Goal: Information Seeking & Learning: Learn about a topic

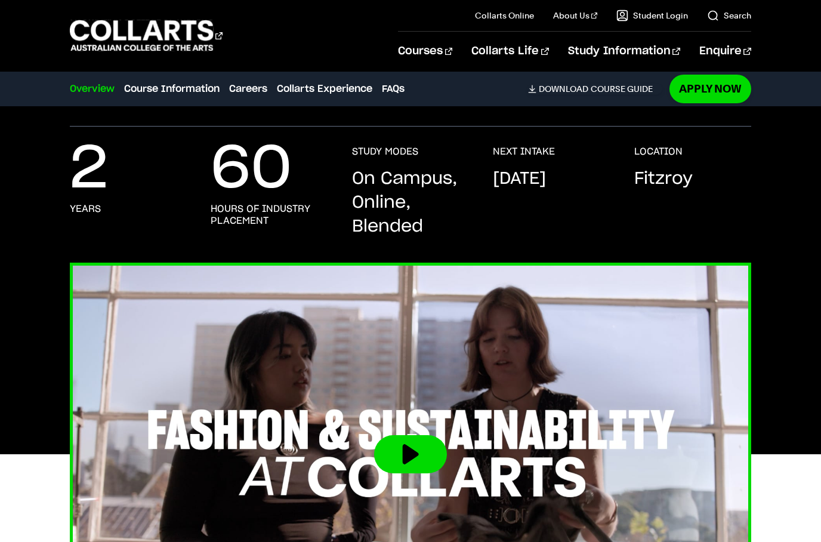
scroll to position [214, 0]
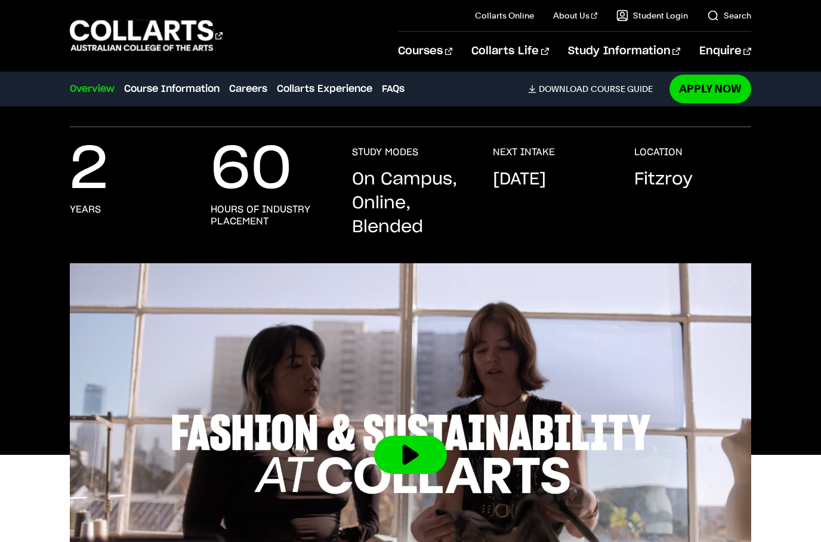
click at [781, 412] on div at bounding box center [410, 454] width 821 height 383
click at [809, 156] on div "2 years 60 hours of industry placement STUDY MODES On Campus, Online, Blended N…" at bounding box center [410, 204] width 821 height 117
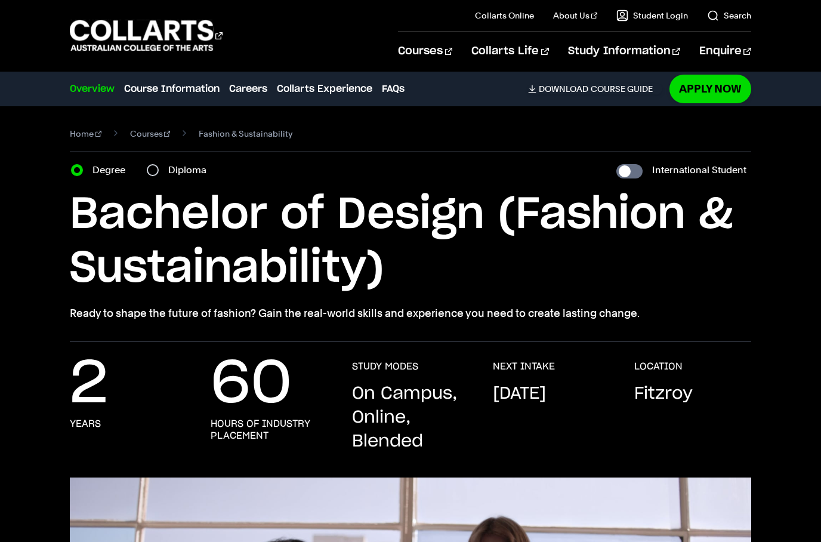
scroll to position [8, 0]
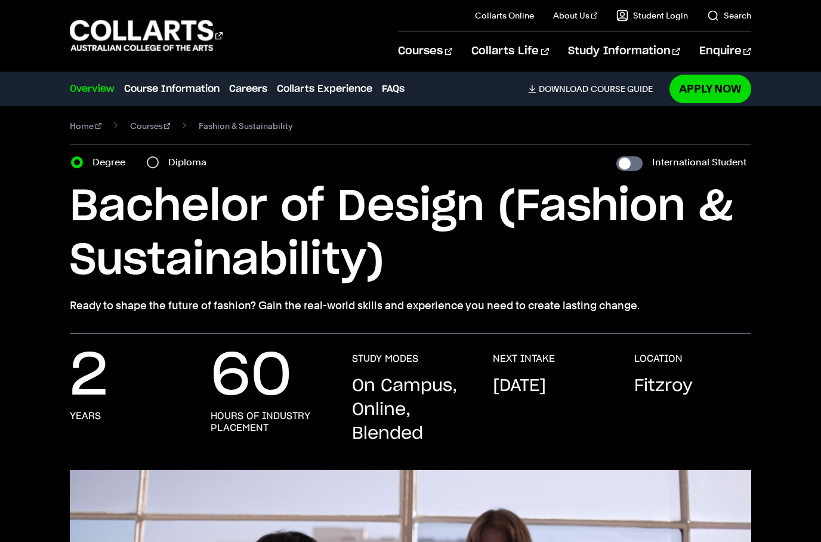
click at [161, 159] on div "Diploma" at bounding box center [180, 162] width 67 height 17
click at [155, 160] on input "Diploma" at bounding box center [153, 162] width 12 height 12
radio input "true"
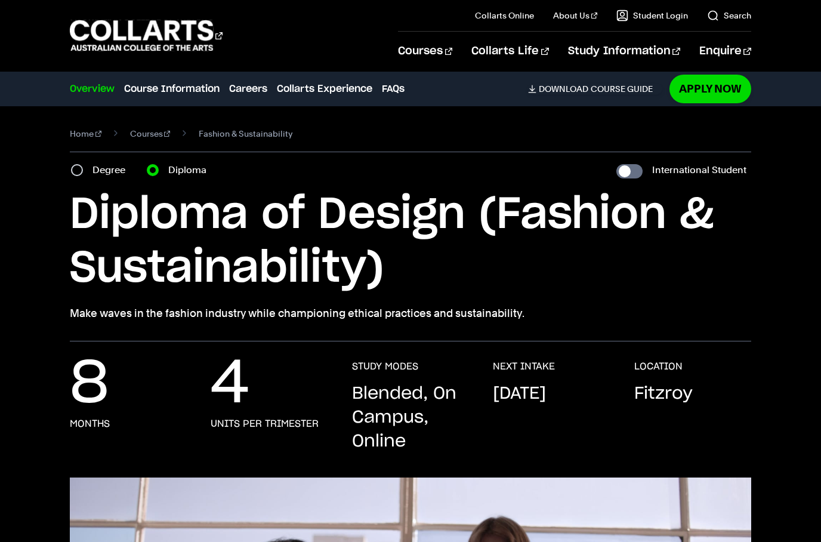
scroll to position [8, 0]
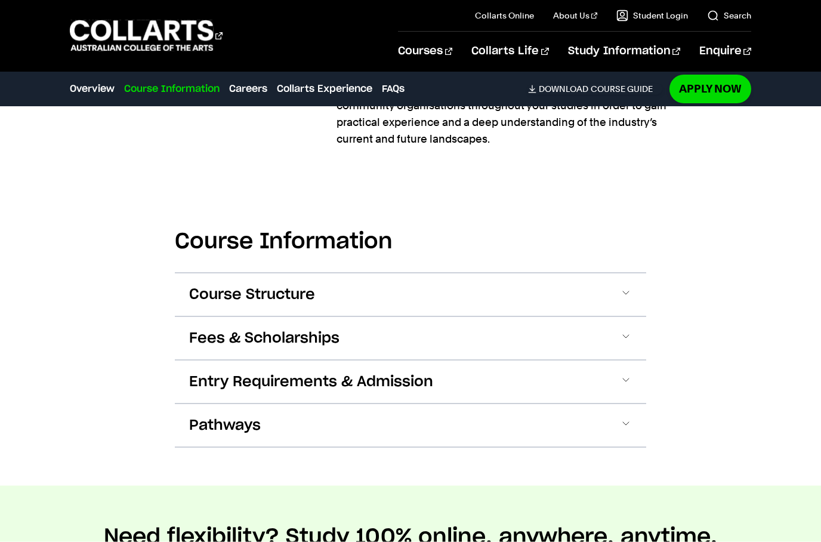
scroll to position [1158, 0]
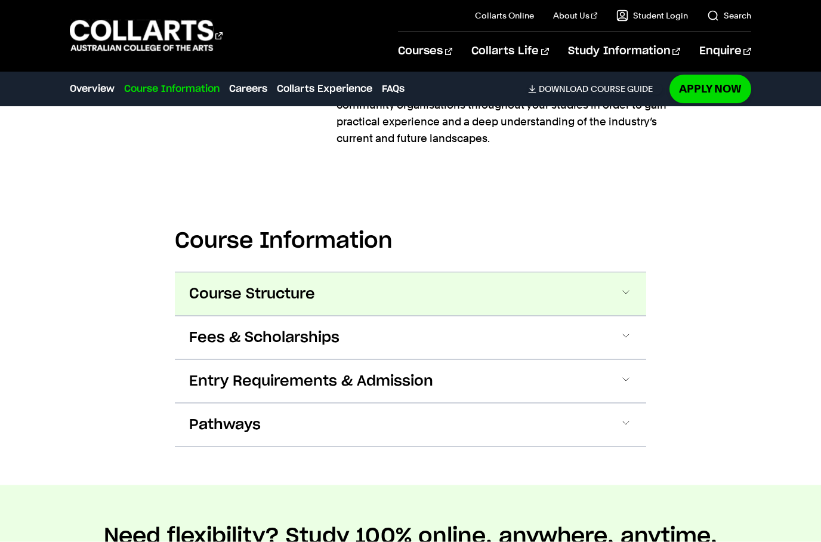
click at [286, 297] on span "Course Structure" at bounding box center [252, 294] width 126 height 19
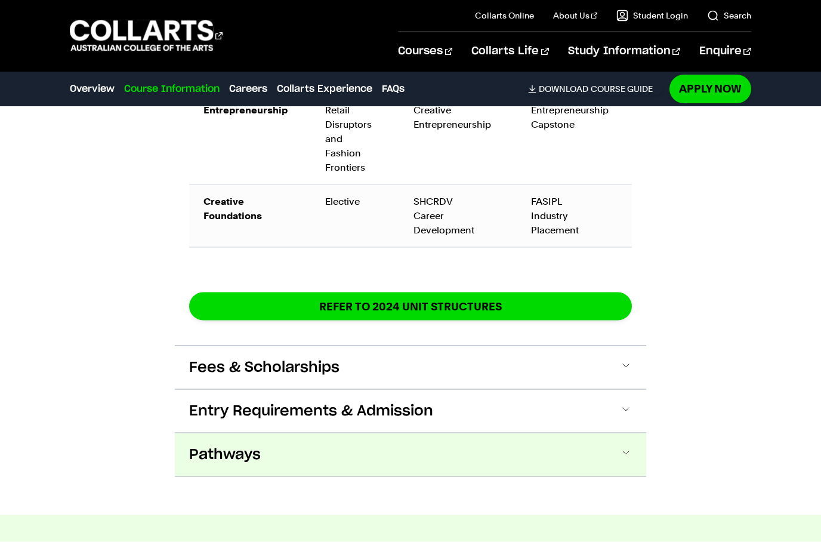
scroll to position [2104, 0]
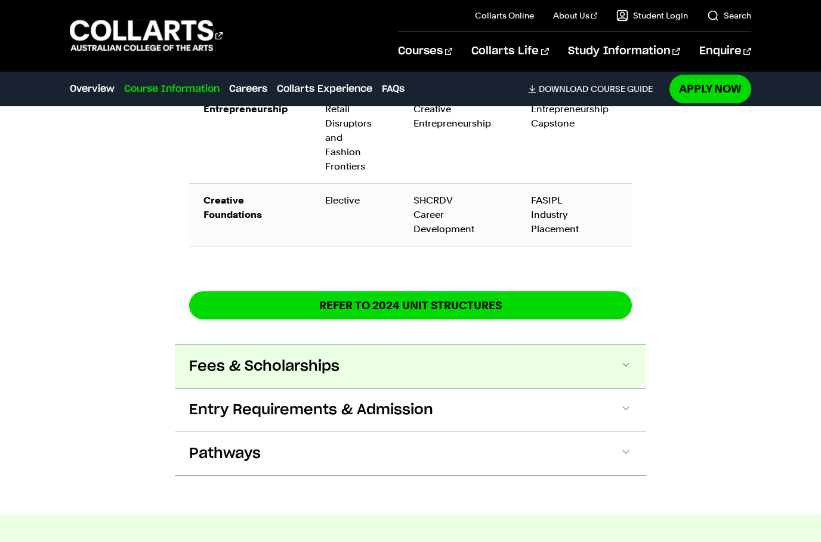
click at [268, 370] on button "Fees & Scholarships" at bounding box center [411, 366] width 472 height 43
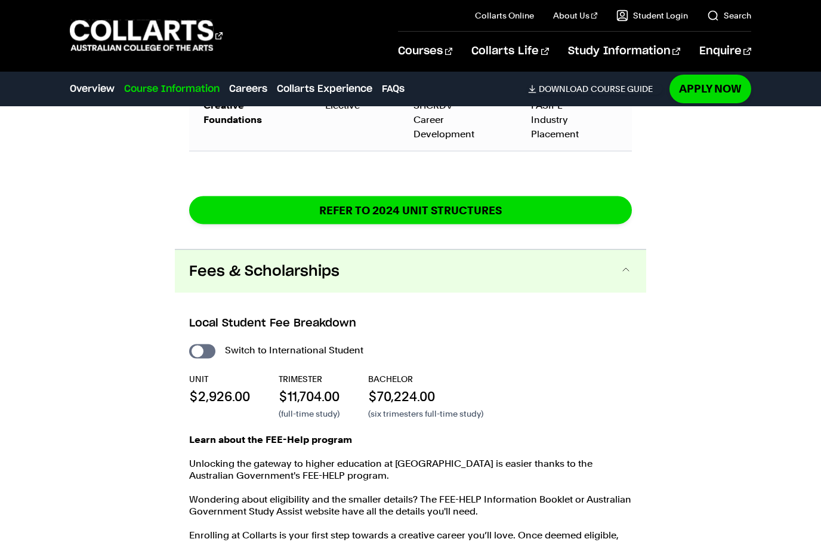
scroll to position [2199, 0]
click at [348, 258] on button "Fees & Scholarships" at bounding box center [411, 271] width 472 height 43
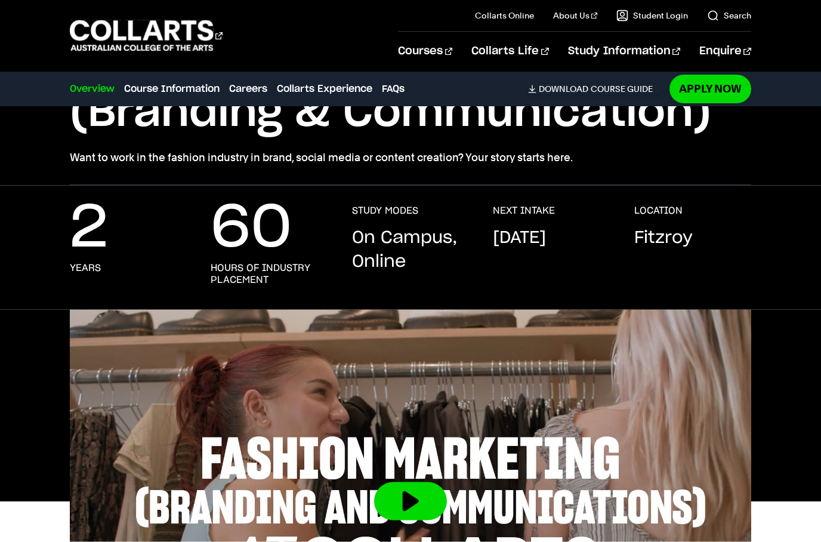
scroll to position [0, 0]
